Goal: Use online tool/utility: Utilize a website feature to perform a specific function

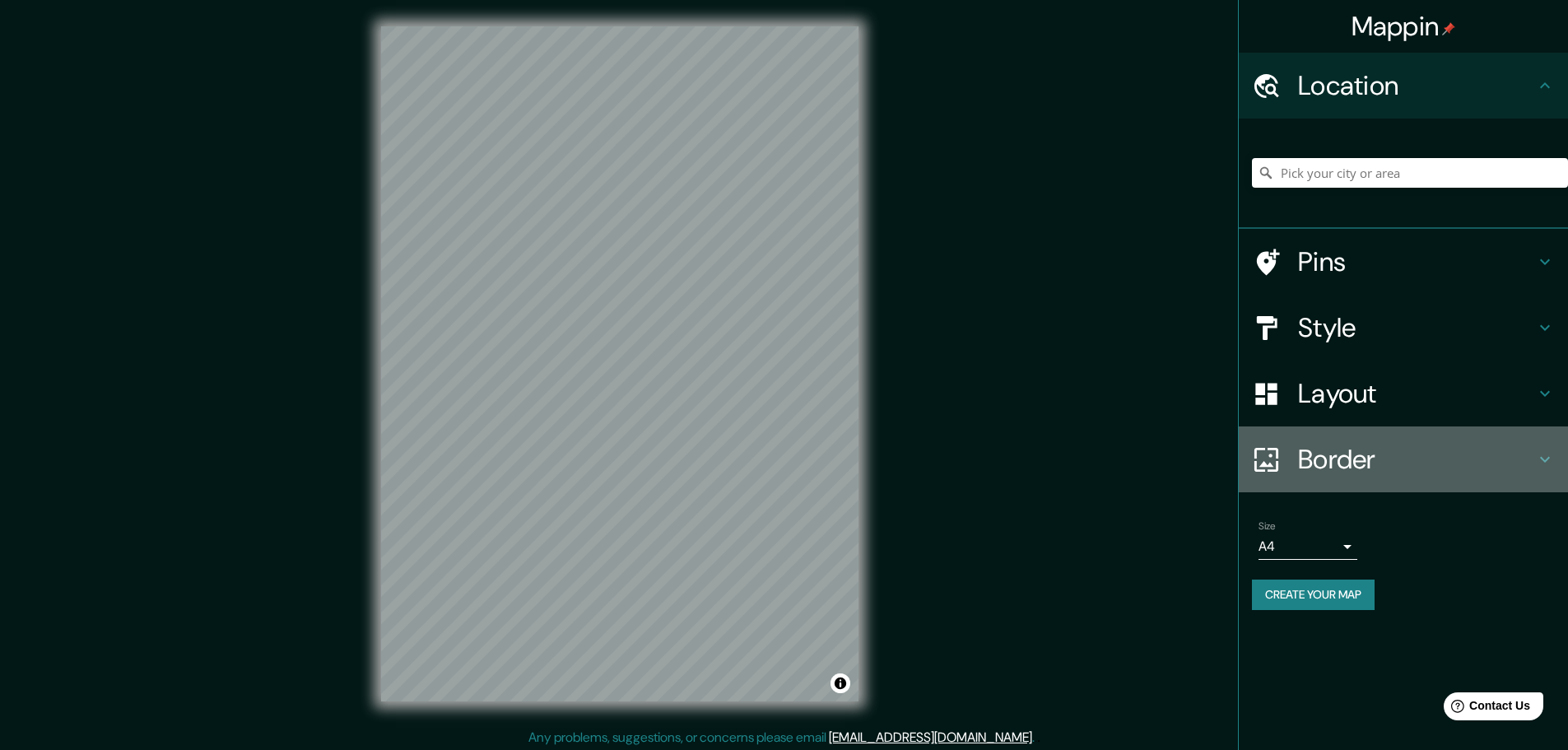
click at [1416, 455] on h4 "Border" at bounding box center [1416, 459] width 237 height 33
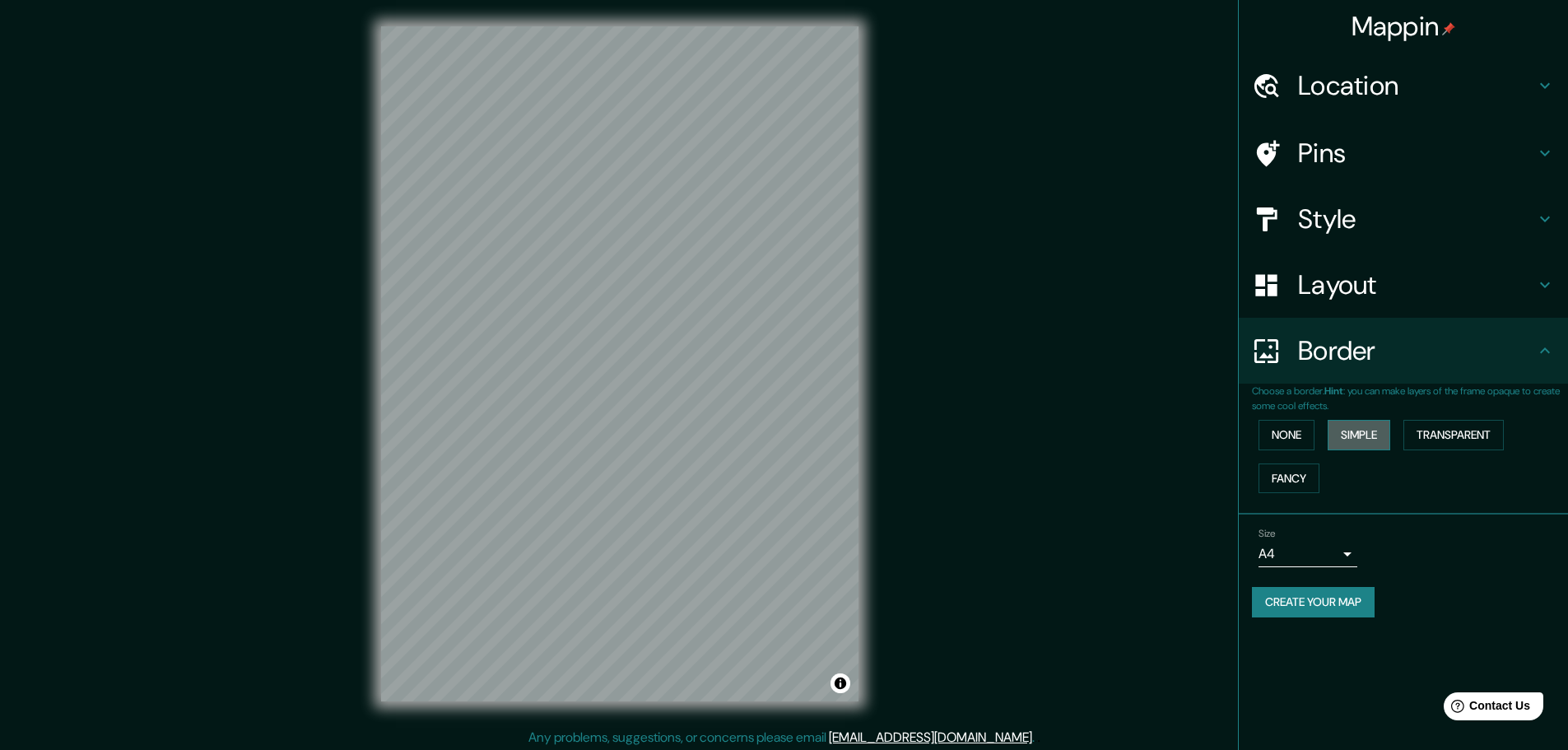
click at [1350, 434] on button "Simple" at bounding box center [1358, 435] width 63 height 30
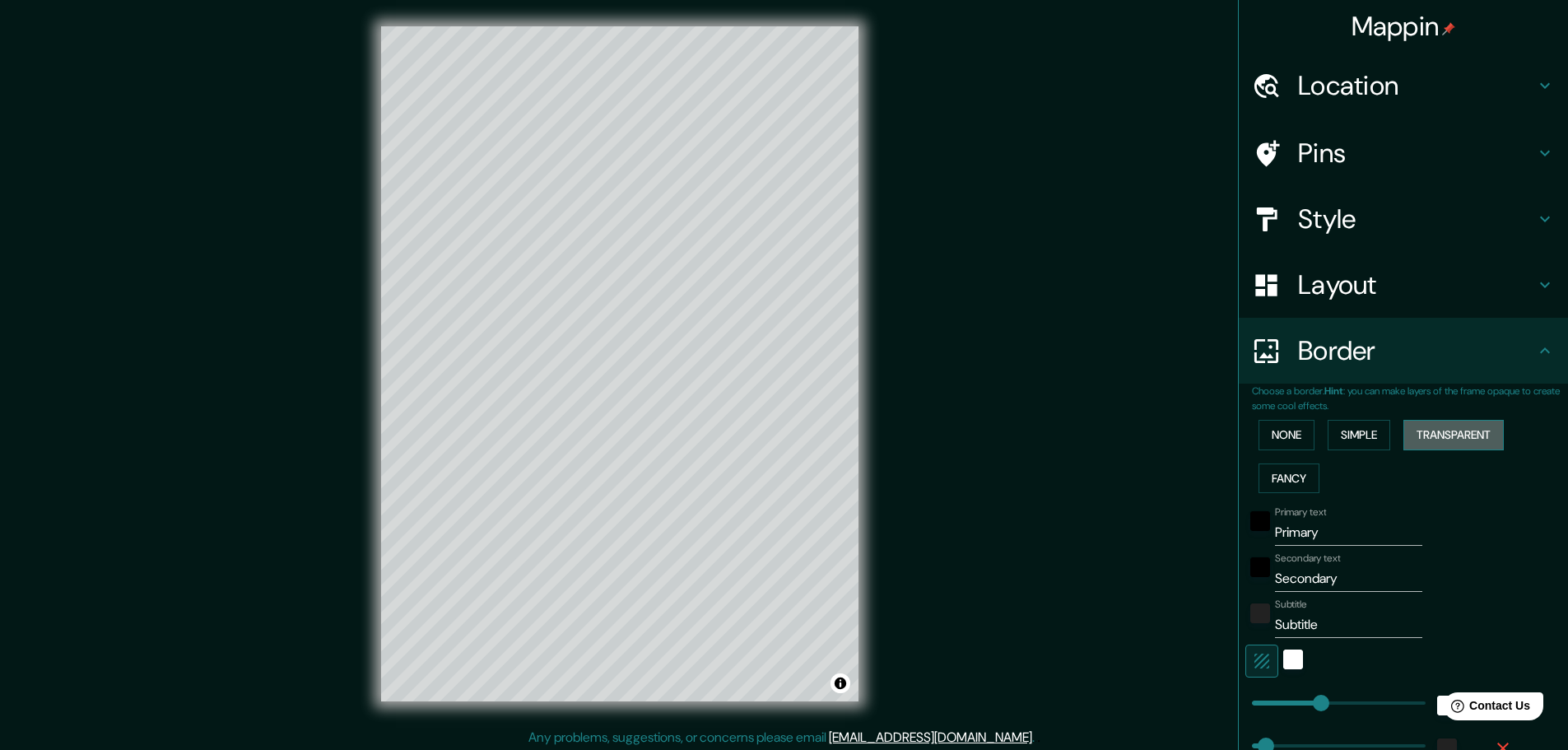
click at [1436, 432] on button "Transparent" at bounding box center [1453, 435] width 100 height 30
click at [1280, 468] on button "Fancy" at bounding box center [1288, 479] width 61 height 30
click at [1284, 436] on button "None" at bounding box center [1286, 435] width 56 height 30
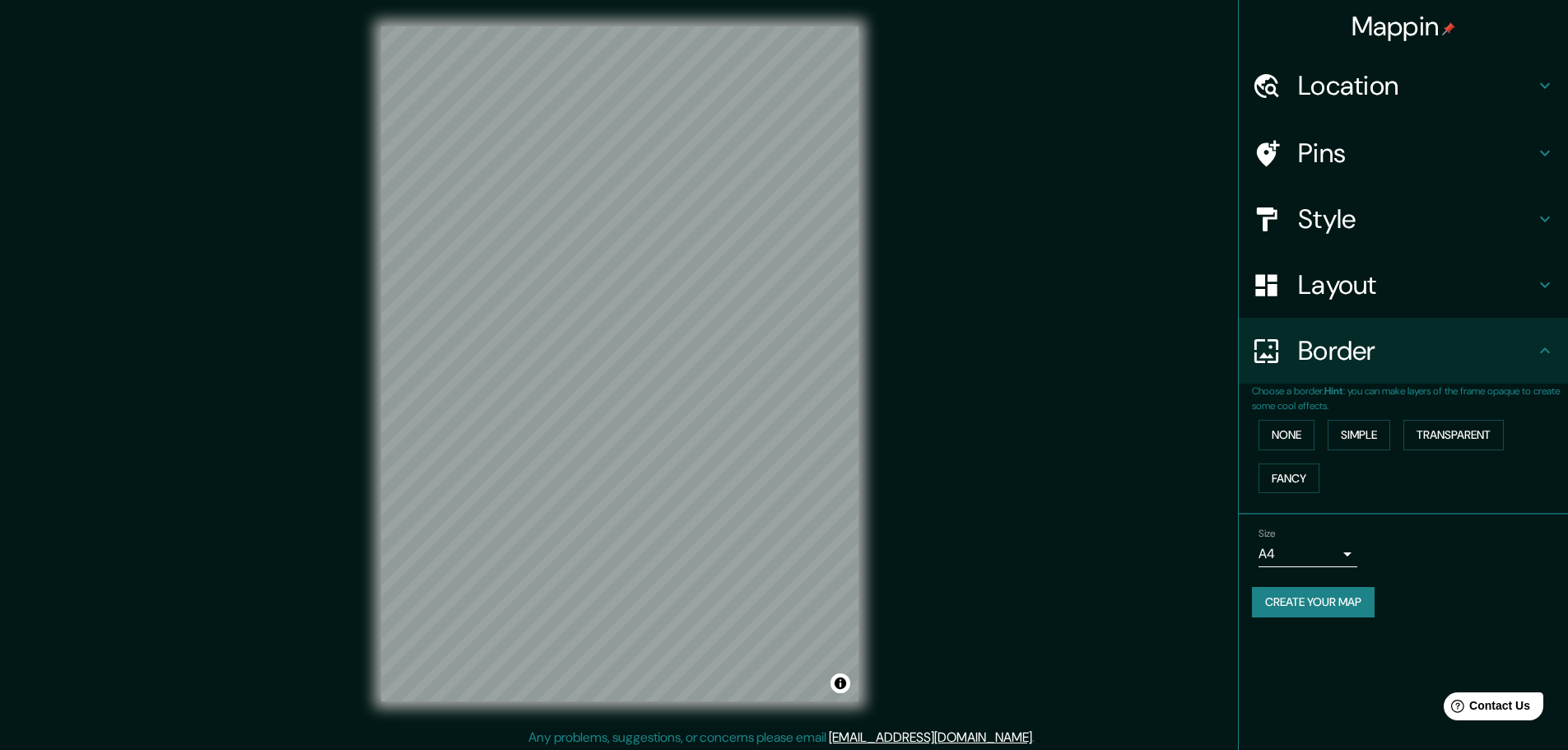
click at [1313, 368] on div "Border" at bounding box center [1402, 351] width 329 height 66
click at [1332, 301] on h4 "Layout" at bounding box center [1416, 284] width 237 height 33
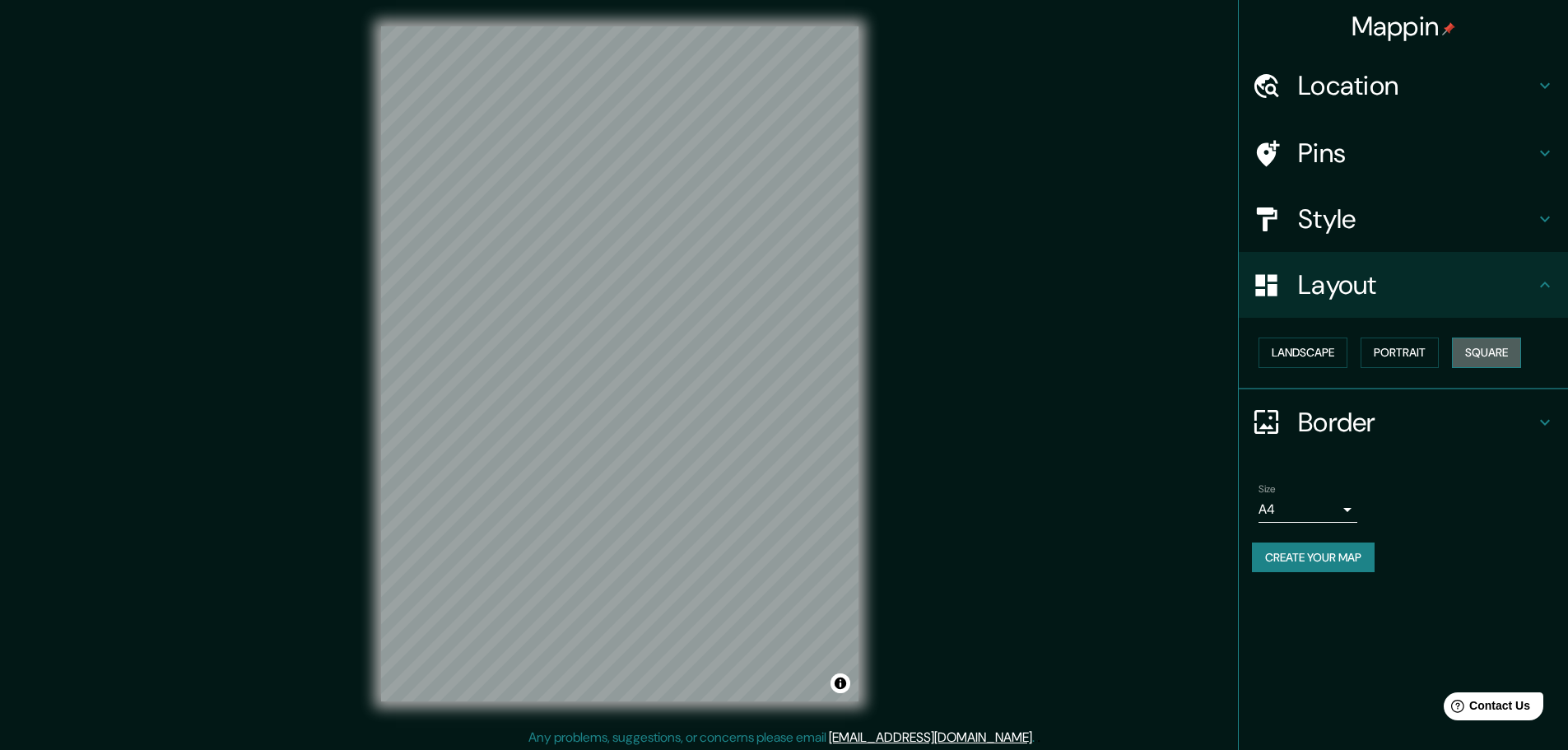
click at [1487, 343] on button "Square" at bounding box center [1486, 353] width 69 height 30
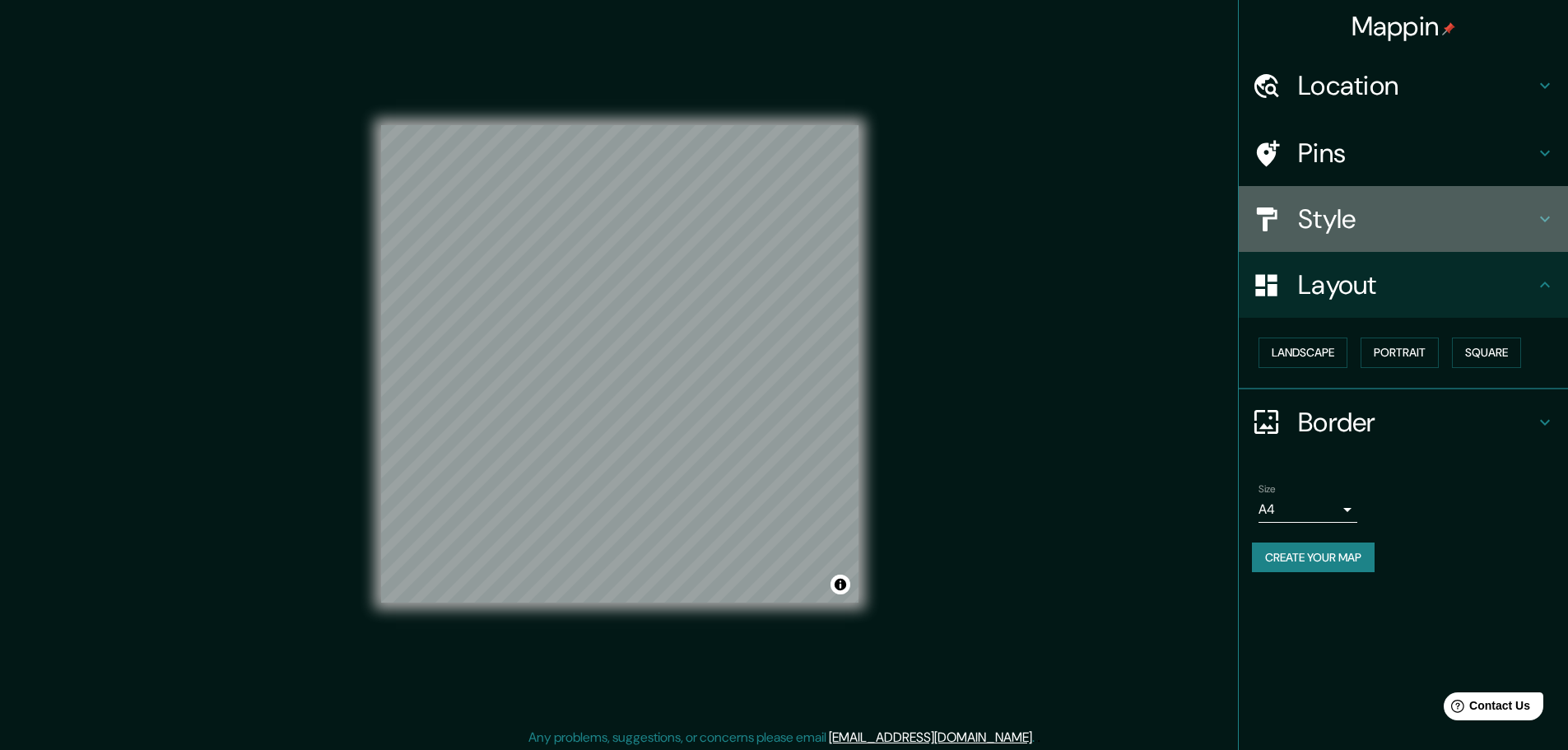
click at [1309, 216] on h4 "Style" at bounding box center [1416, 219] width 237 height 33
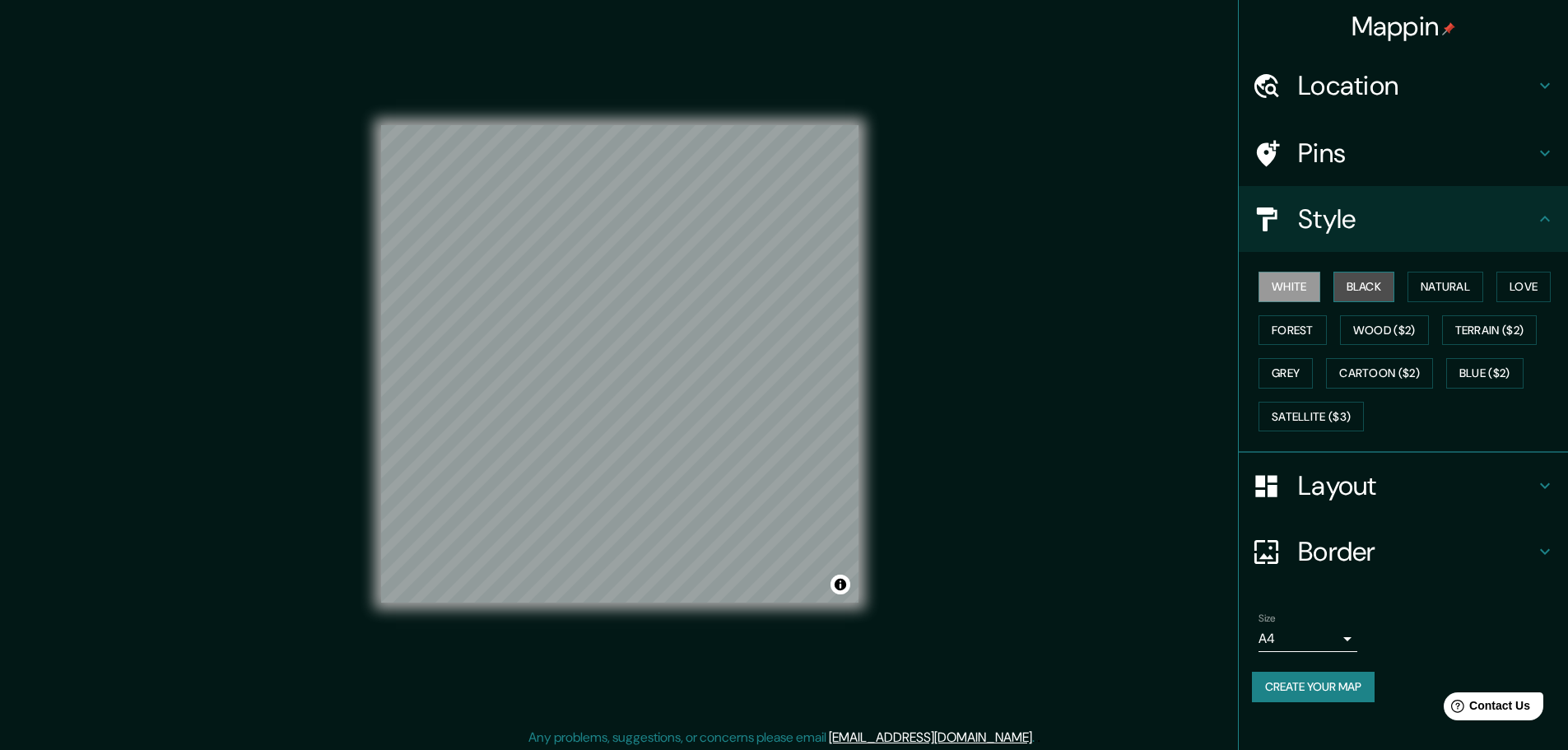
click at [1364, 284] on button "Black" at bounding box center [1364, 287] width 62 height 30
click at [1533, 282] on button "Love" at bounding box center [1523, 287] width 54 height 30
click at [1296, 370] on button "Grey" at bounding box center [1285, 373] width 54 height 30
